Goal: Transaction & Acquisition: Download file/media

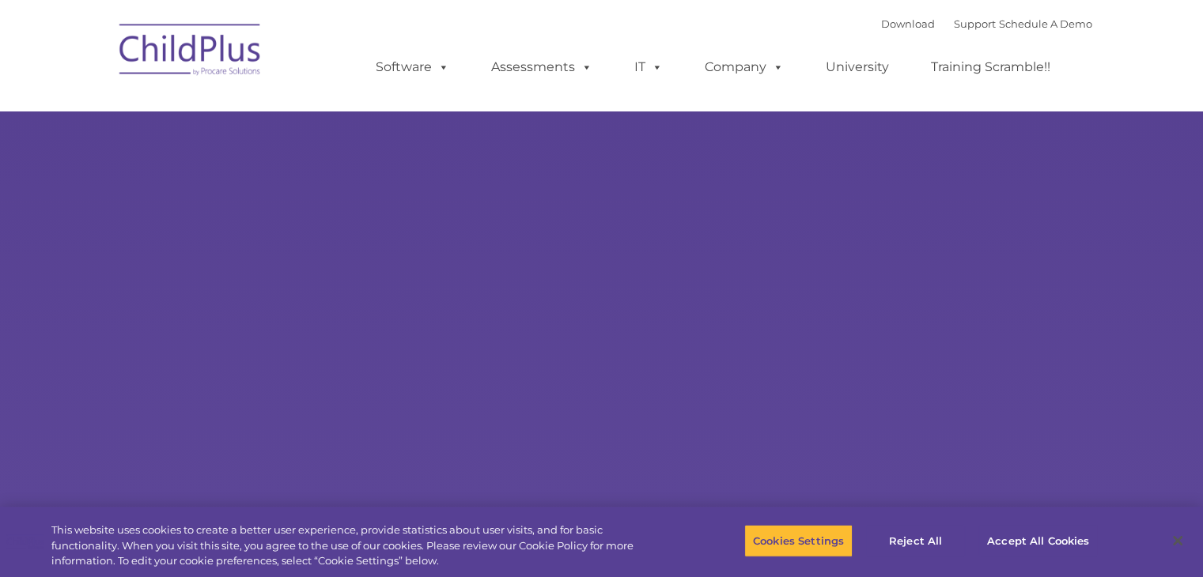
type input ""
select select "MEDIUM"
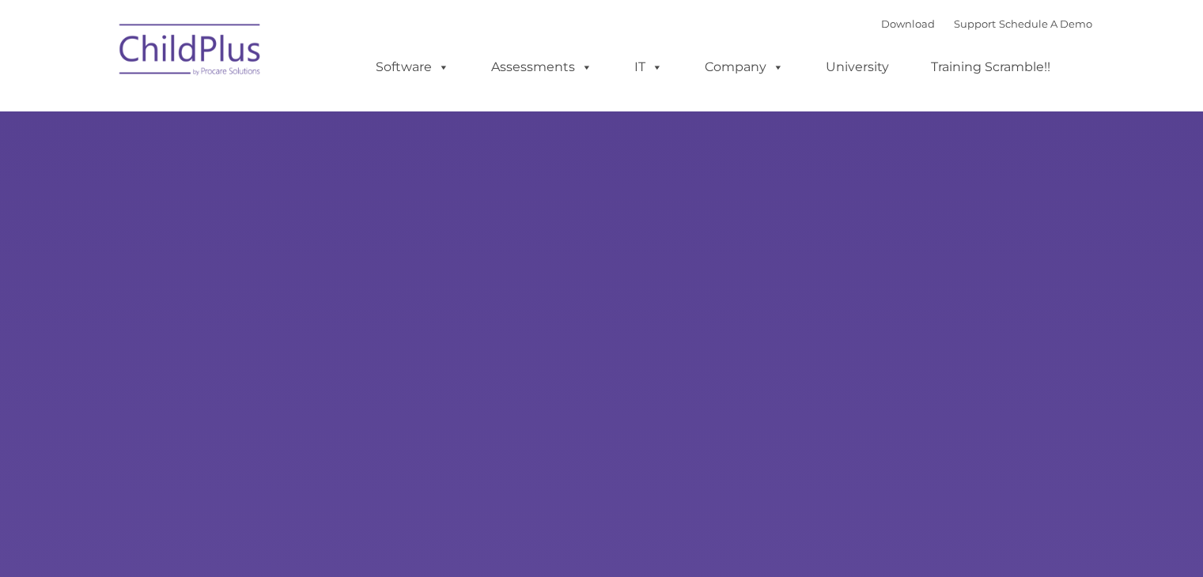
type input ""
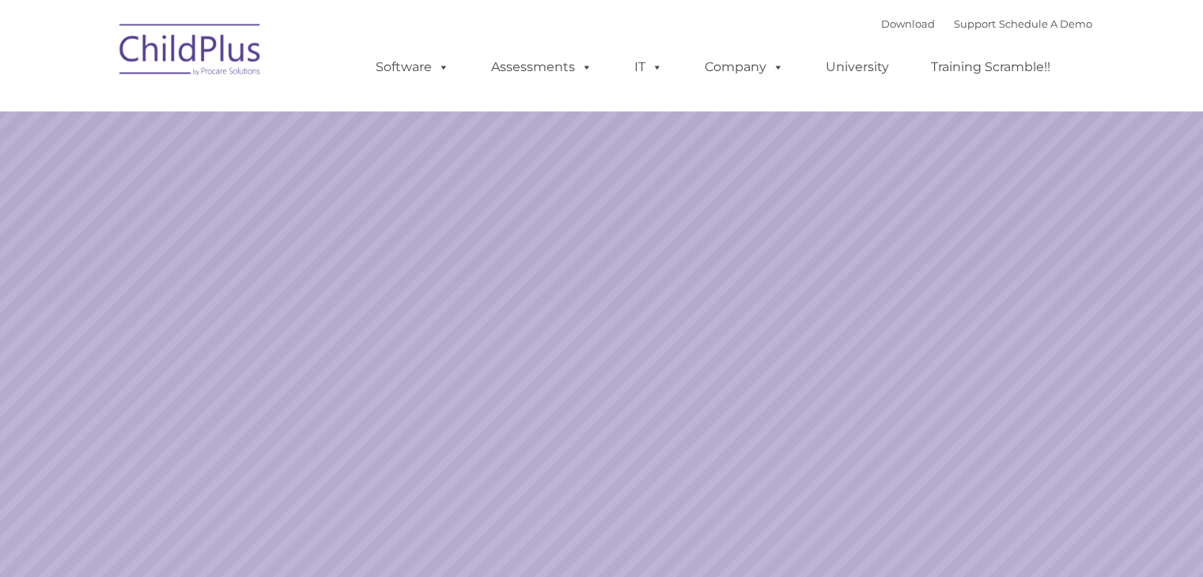
select select "MEDIUM"
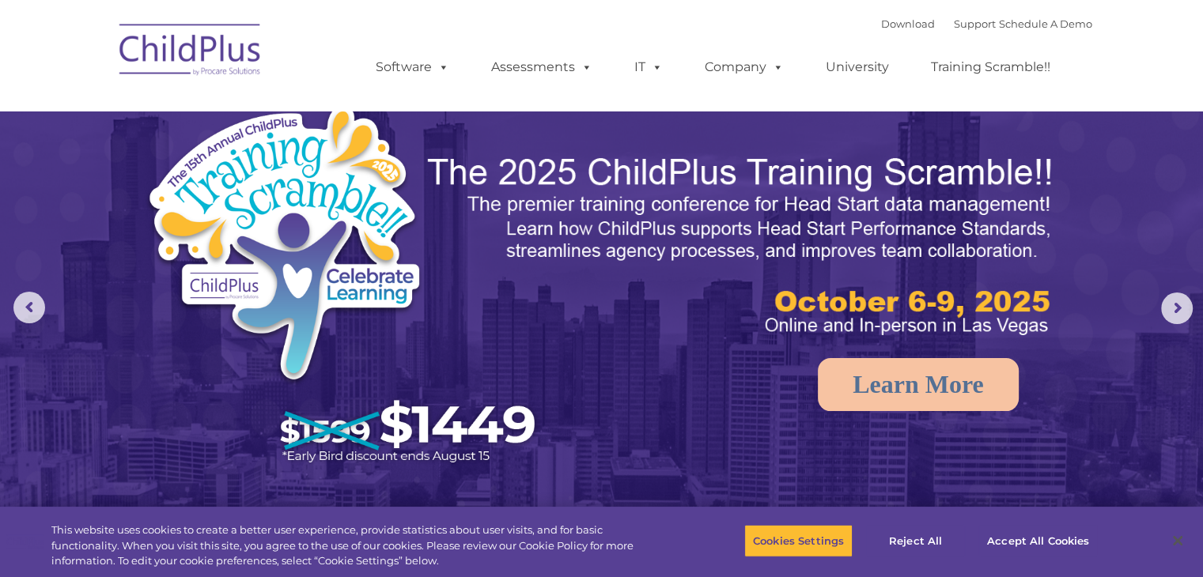
click at [892, 30] on div "Download Support | Schedule A Demo " at bounding box center [986, 24] width 211 height 24
click at [889, 23] on link "Download" at bounding box center [908, 23] width 54 height 13
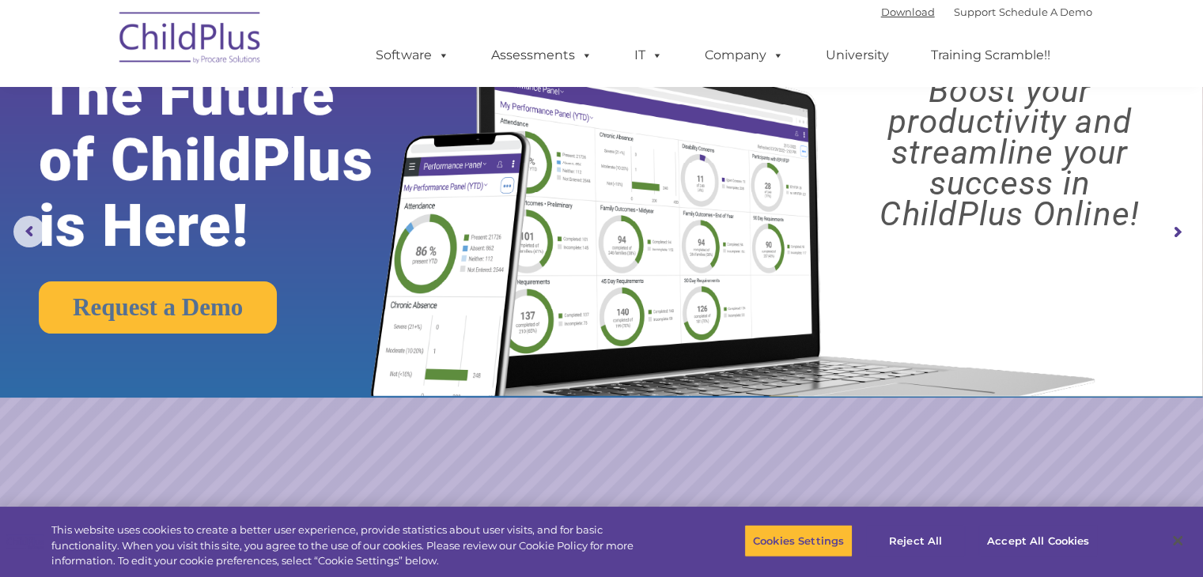
scroll to position [62, 0]
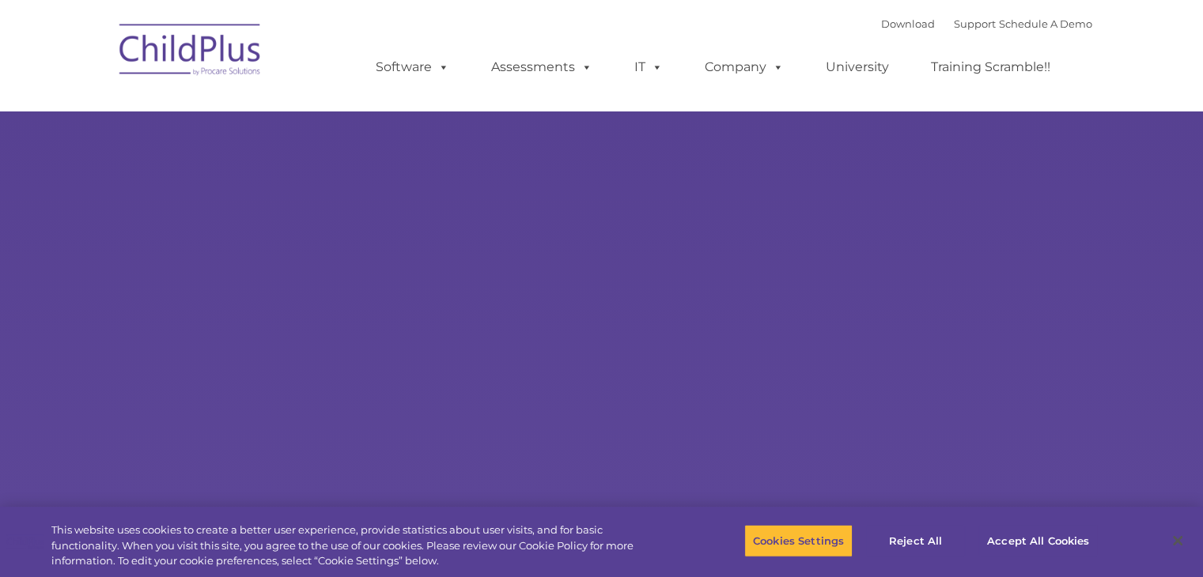
select select "MEDIUM"
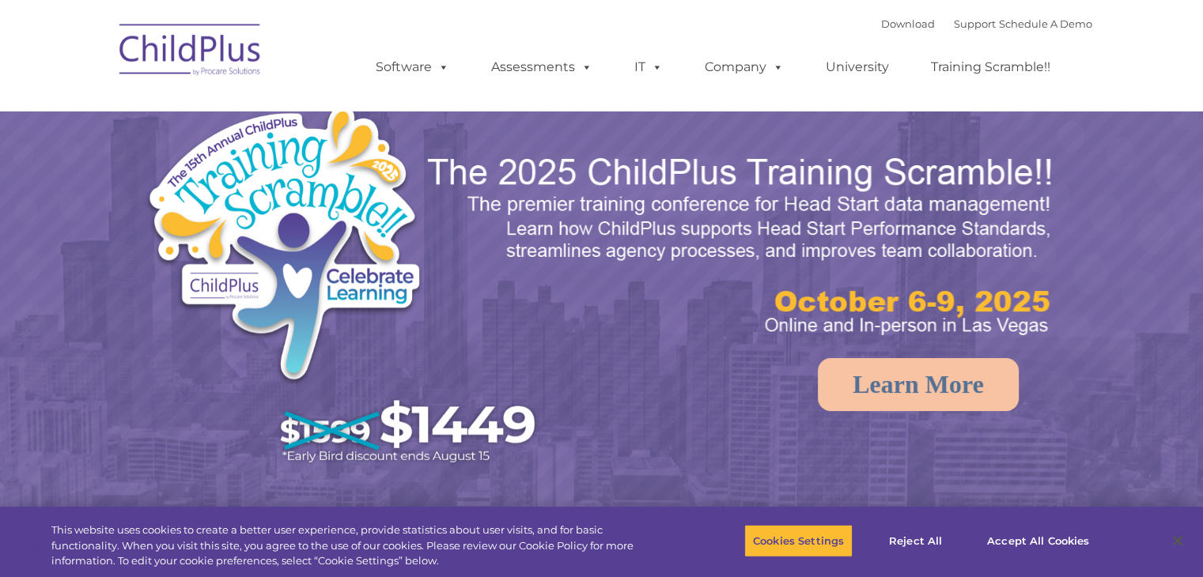
select select "MEDIUM"
